Goal: Complete application form

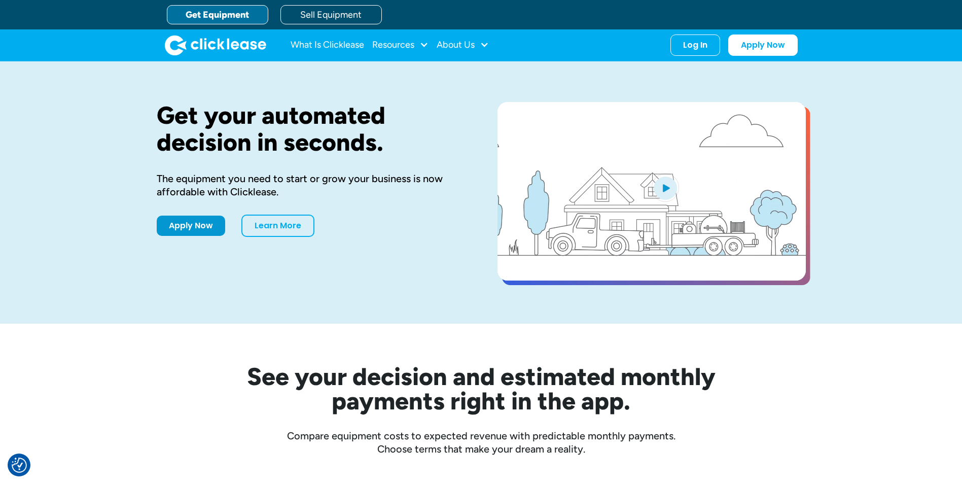
click at [250, 16] on link "Get Equipment" at bounding box center [217, 14] width 101 height 19
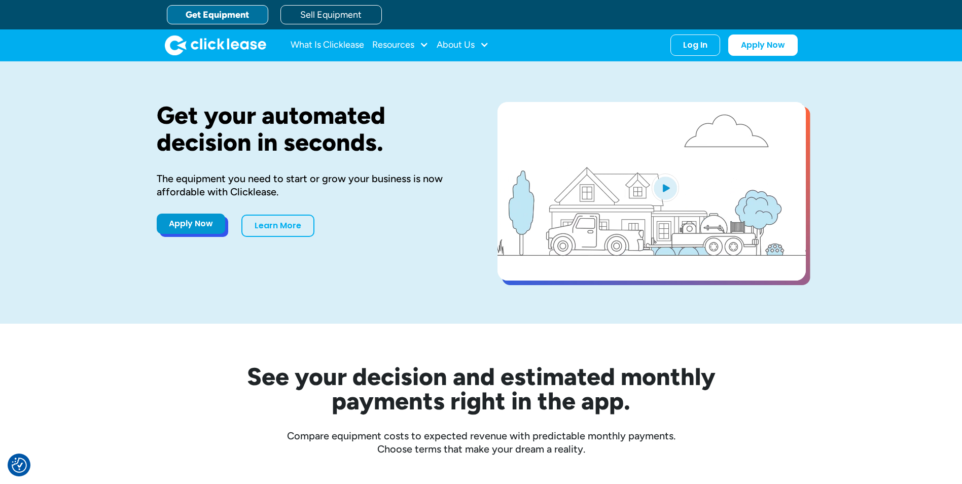
click at [181, 223] on link "Apply Now" at bounding box center [191, 224] width 68 height 20
